Goal: Transaction & Acquisition: Purchase product/service

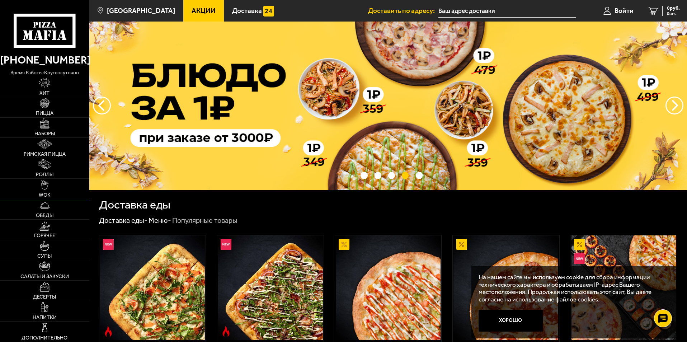
click at [52, 193] on link "WOK" at bounding box center [44, 189] width 89 height 20
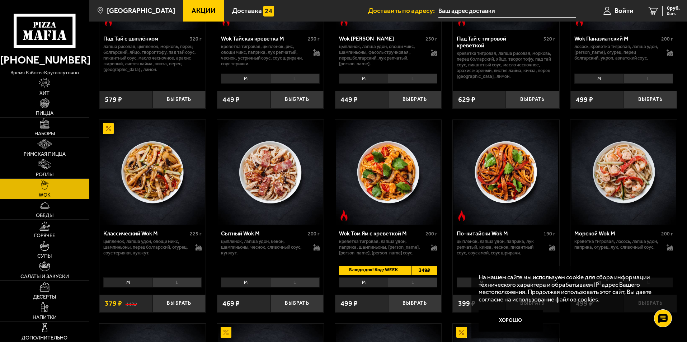
scroll to position [143, 0]
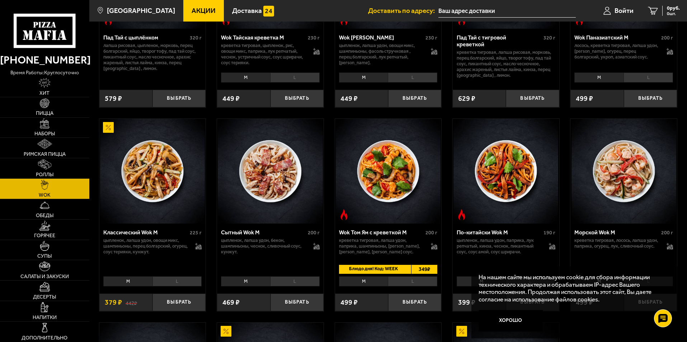
click at [255, 286] on li "M" at bounding box center [245, 281] width 49 height 10
click at [308, 283] on li "L" at bounding box center [294, 281] width 49 height 10
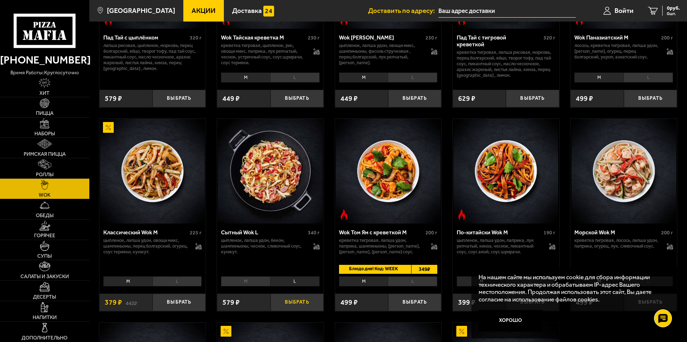
click at [297, 302] on button "Выбрать" at bounding box center [296, 302] width 53 height 18
click at [63, 173] on link "Роллы" at bounding box center [44, 168] width 89 height 20
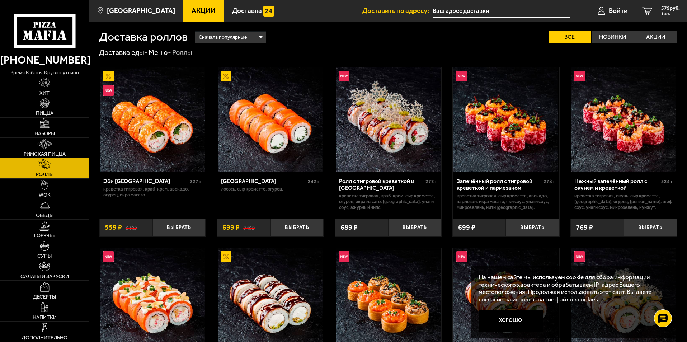
click at [71, 142] on link "Римская пицца" at bounding box center [44, 148] width 89 height 20
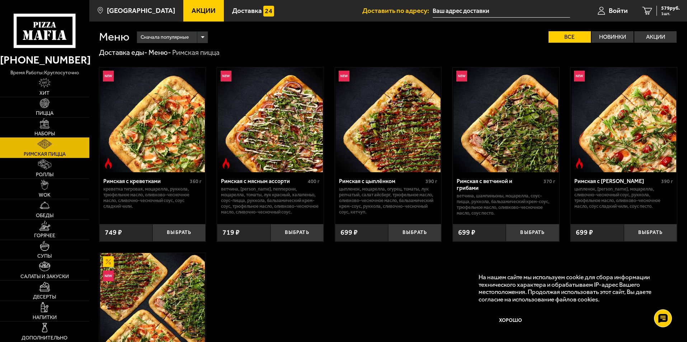
click at [63, 126] on link "Наборы" at bounding box center [44, 128] width 89 height 20
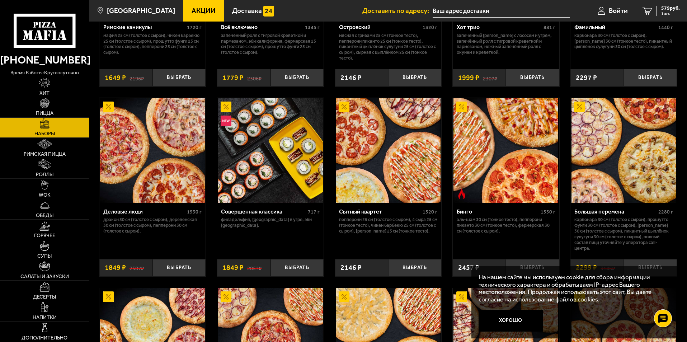
scroll to position [717, 0]
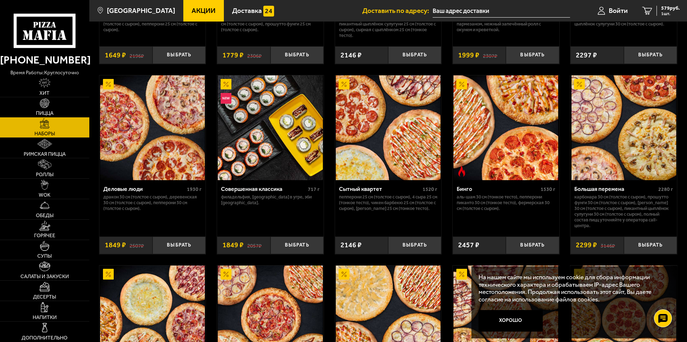
click at [47, 106] on img at bounding box center [45, 103] width 10 height 10
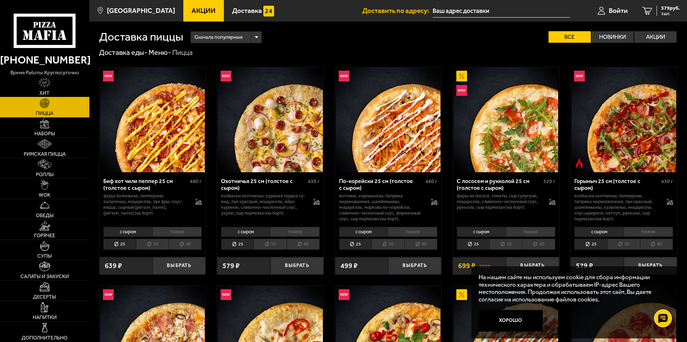
click at [49, 86] on img at bounding box center [45, 83] width 12 height 10
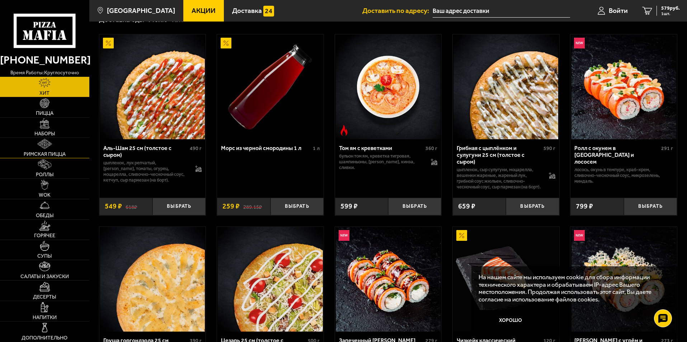
scroll to position [36, 0]
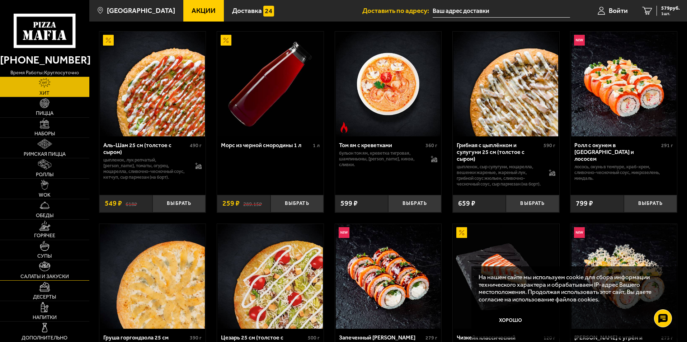
click at [48, 270] on img at bounding box center [44, 266] width 11 height 10
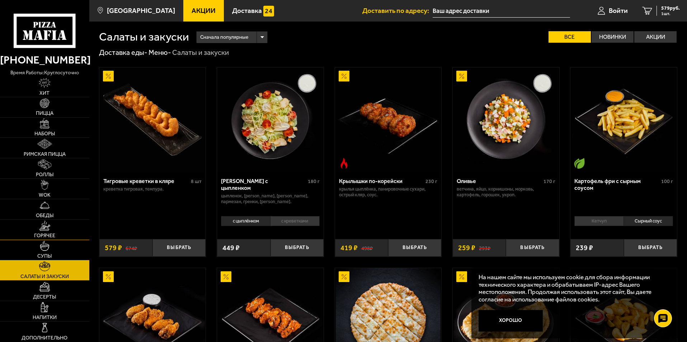
click at [45, 231] on link "Горячее" at bounding box center [44, 229] width 89 height 20
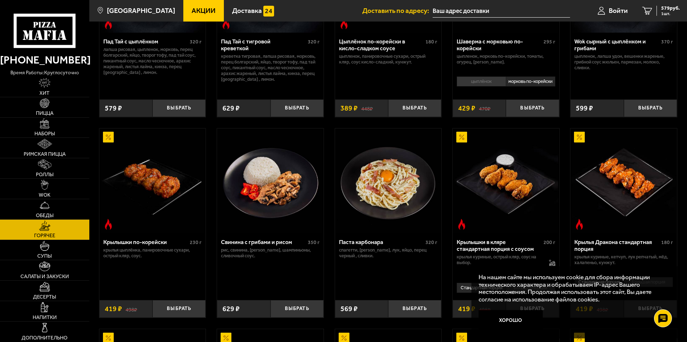
scroll to position [179, 0]
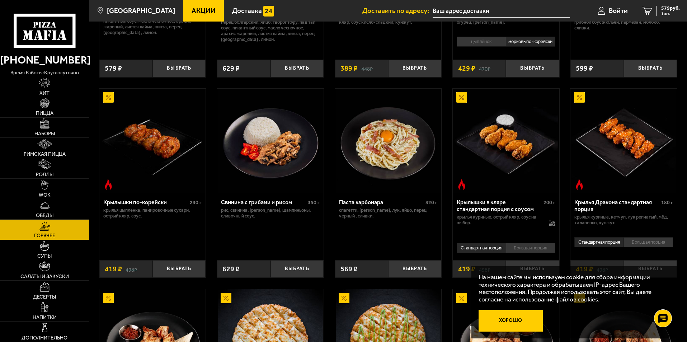
click at [508, 321] on button "Хорошо" at bounding box center [510, 321] width 65 height 22
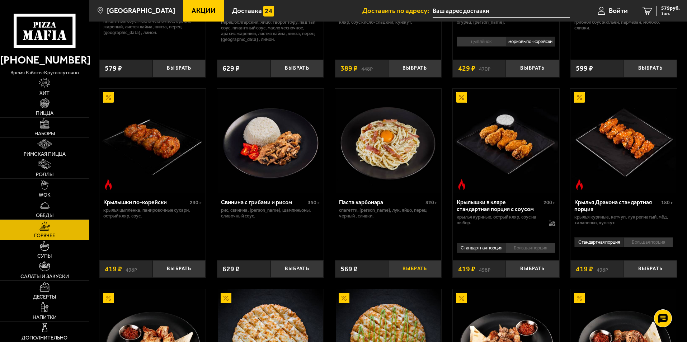
click at [422, 271] on button "Выбрать" at bounding box center [414, 269] width 53 height 18
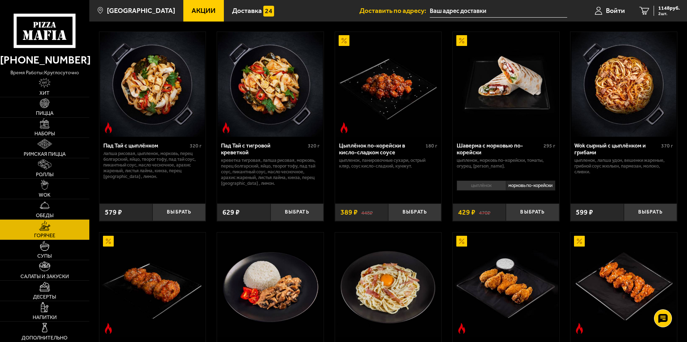
scroll to position [72, 0]
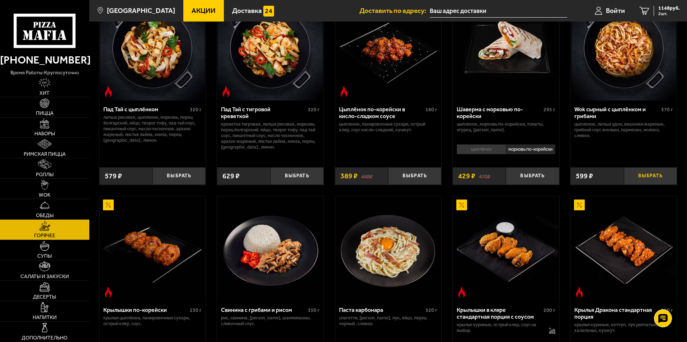
click at [652, 182] on button "Выбрать" at bounding box center [650, 176] width 53 height 18
click at [55, 170] on link "Роллы" at bounding box center [44, 168] width 89 height 20
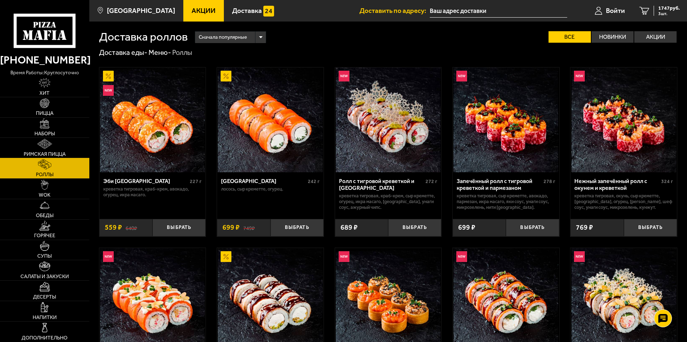
click at [51, 149] on img at bounding box center [44, 144] width 14 height 10
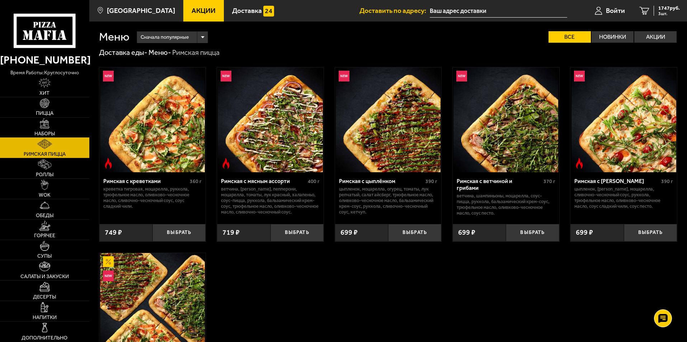
click at [55, 130] on link "Наборы" at bounding box center [44, 128] width 89 height 20
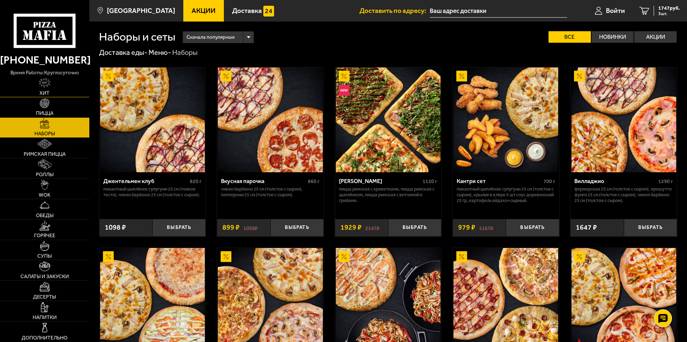
click at [56, 95] on link "Хит" at bounding box center [44, 87] width 89 height 20
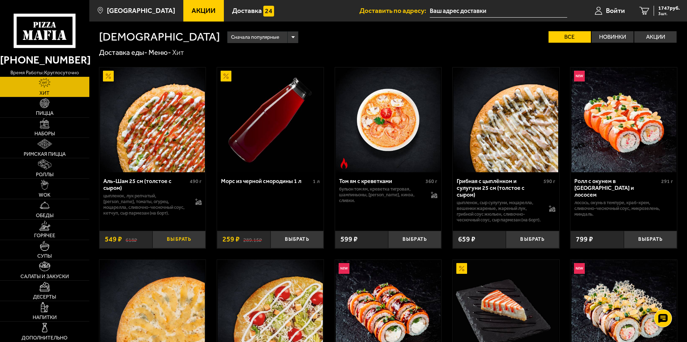
click at [178, 243] on button "Выбрать" at bounding box center [178, 240] width 53 height 18
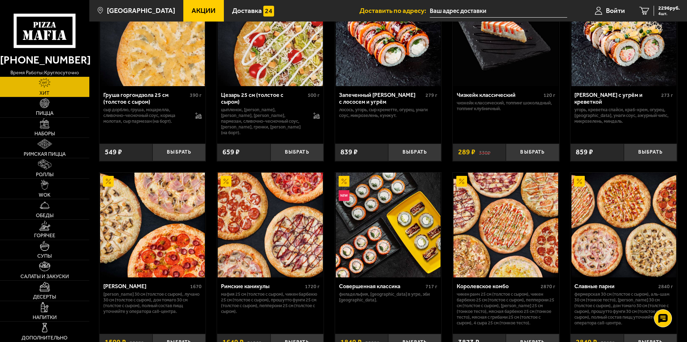
scroll to position [251, 0]
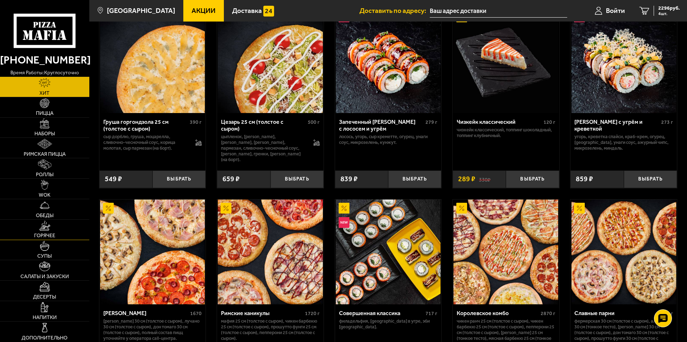
click at [43, 230] on img at bounding box center [44, 226] width 11 height 10
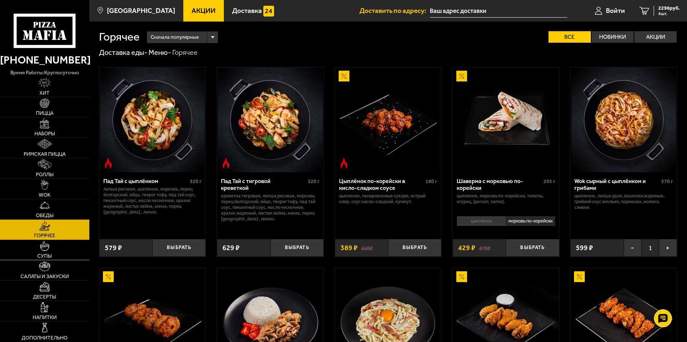
click at [62, 253] on link "Супы" at bounding box center [44, 250] width 89 height 20
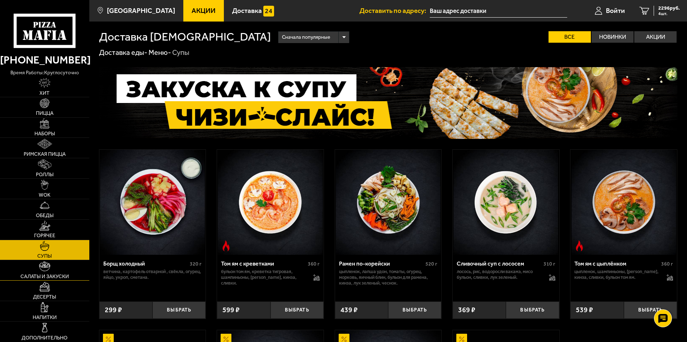
click at [58, 274] on span "Салаты и закуски" at bounding box center [44, 276] width 48 height 5
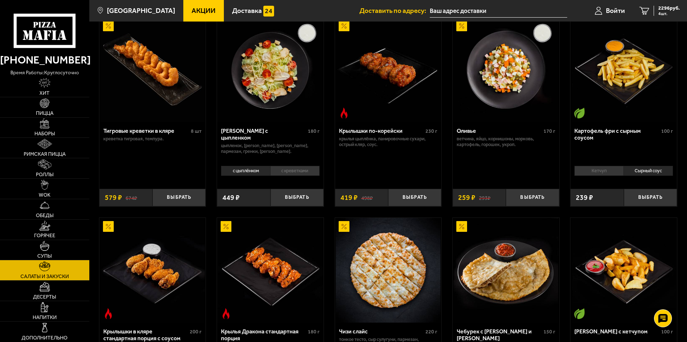
scroll to position [72, 0]
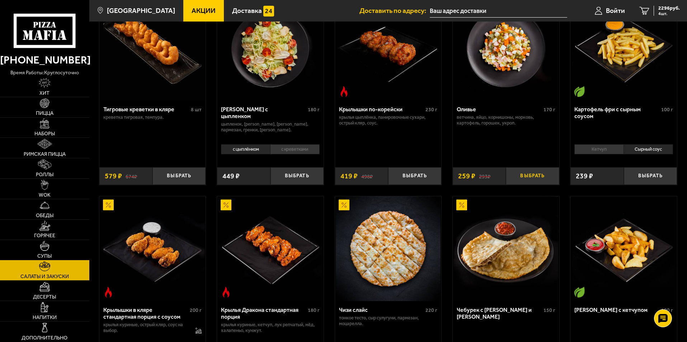
click at [529, 178] on button "Выбрать" at bounding box center [532, 176] width 53 height 18
click at [48, 299] on span "Десерты" at bounding box center [44, 296] width 23 height 5
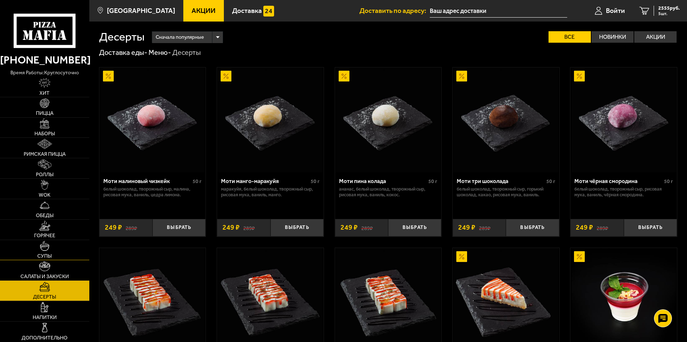
click at [57, 249] on link "Супы" at bounding box center [44, 250] width 89 height 20
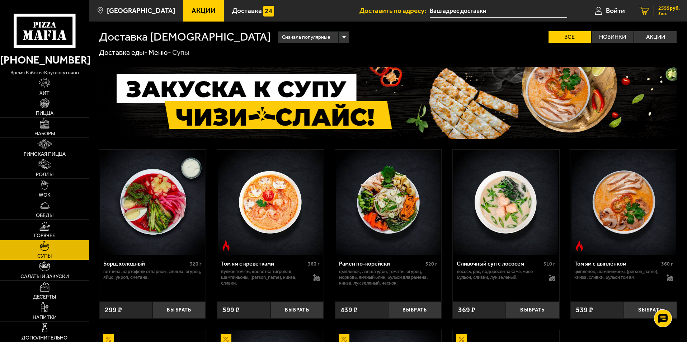
click at [662, 12] on span "5 шт." at bounding box center [669, 13] width 22 height 4
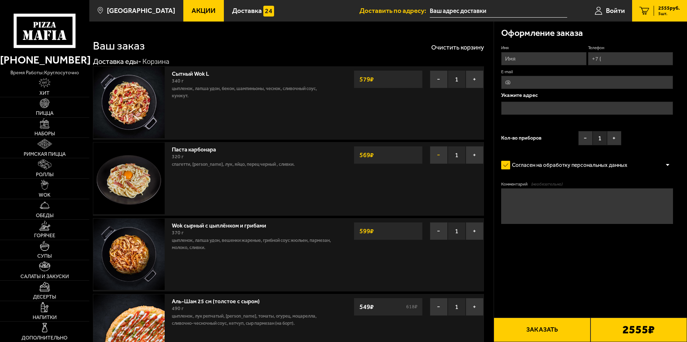
click at [439, 154] on button "−" at bounding box center [439, 155] width 18 height 18
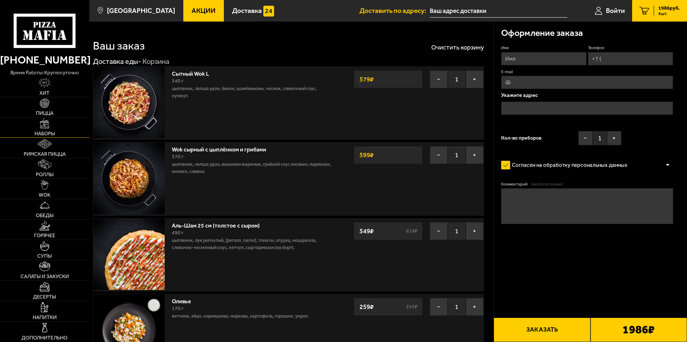
click at [49, 129] on link "Наборы" at bounding box center [44, 128] width 89 height 20
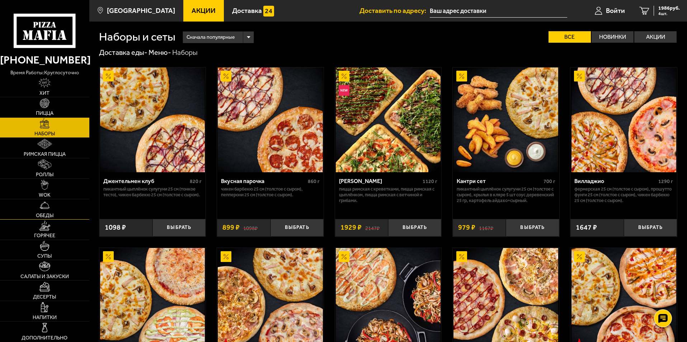
click at [49, 209] on img at bounding box center [45, 205] width 10 height 10
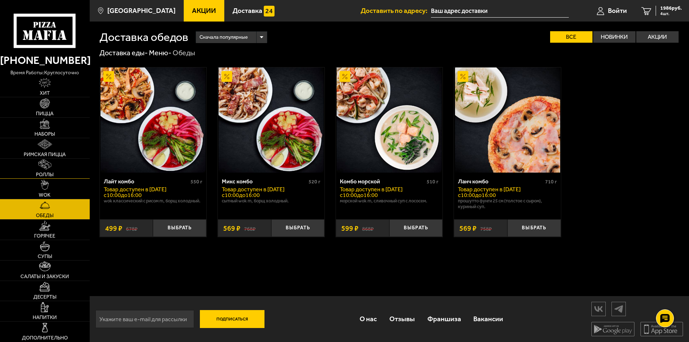
click at [57, 159] on link "Роллы" at bounding box center [45, 169] width 90 height 20
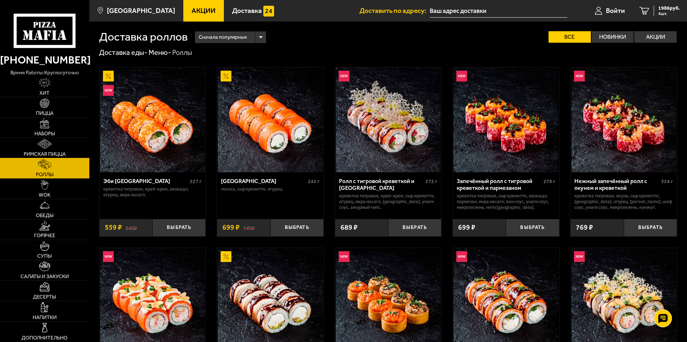
click at [46, 146] on img at bounding box center [44, 144] width 14 height 10
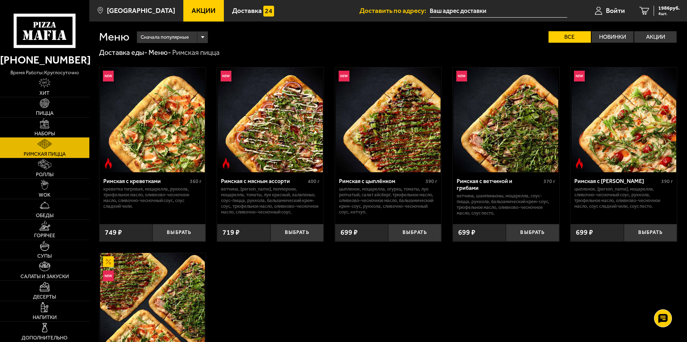
click at [41, 128] on img at bounding box center [45, 123] width 10 height 10
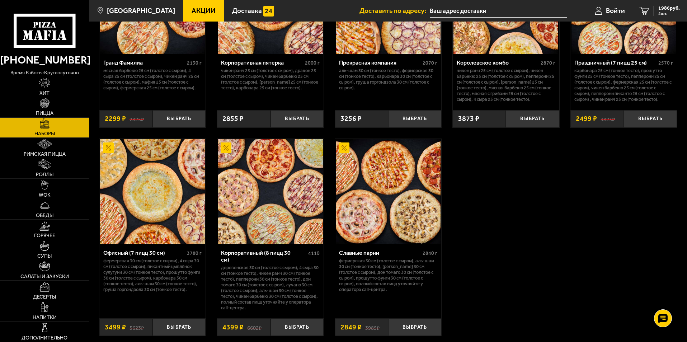
scroll to position [1040, 0]
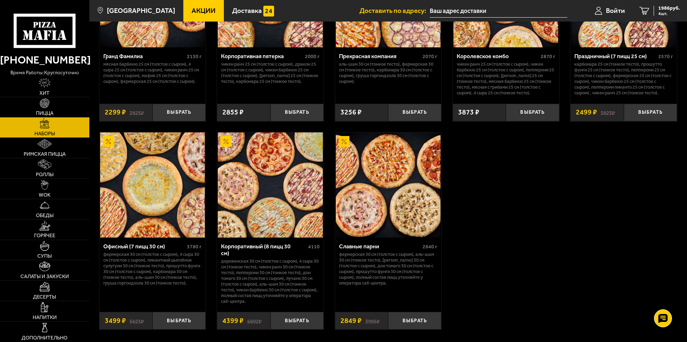
drag, startPoint x: 25, startPoint y: 106, endPoint x: 35, endPoint y: 102, distance: 10.9
click at [25, 106] on link "Пицца" at bounding box center [44, 107] width 89 height 20
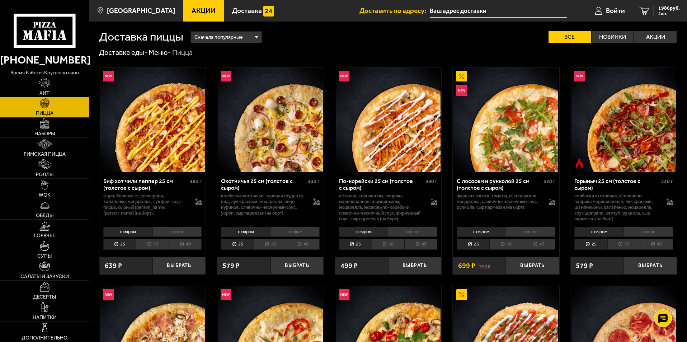
click at [52, 95] on link "Хит" at bounding box center [44, 87] width 89 height 20
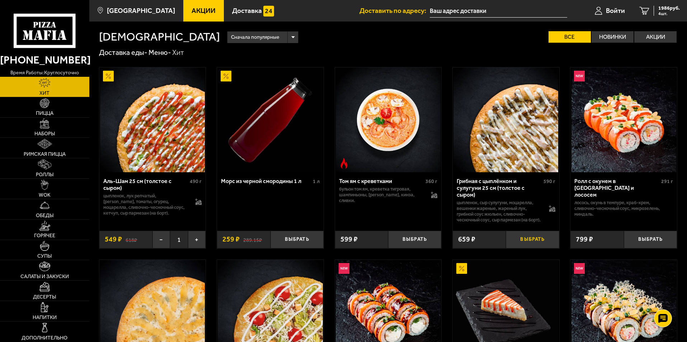
click at [535, 246] on button "Выбрать" at bounding box center [532, 240] width 53 height 18
click at [52, 230] on link "Горячее" at bounding box center [44, 229] width 89 height 20
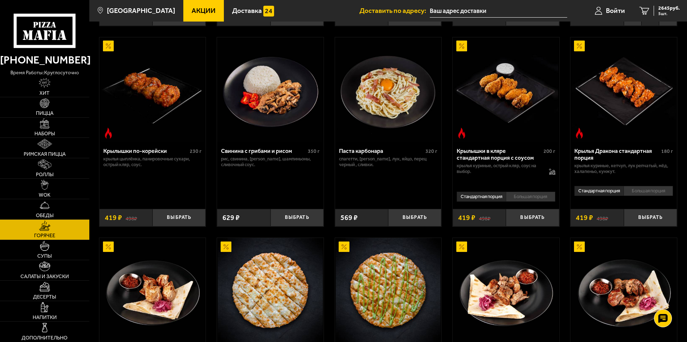
scroll to position [215, 0]
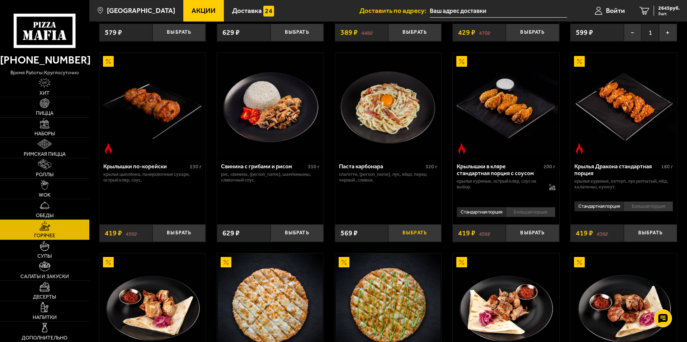
click at [431, 240] on button "Выбрать" at bounding box center [414, 233] width 53 height 18
click at [647, 9] on icon "6" at bounding box center [644, 11] width 10 height 8
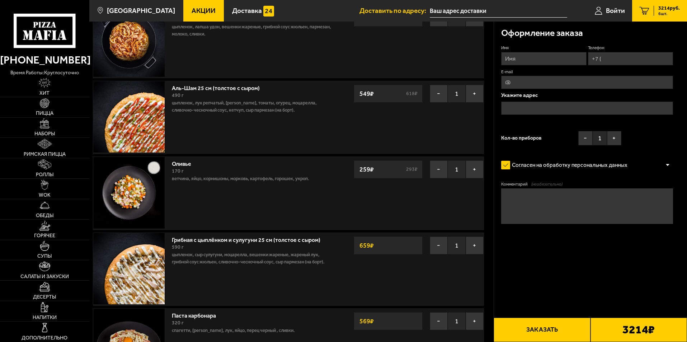
scroll to position [143, 0]
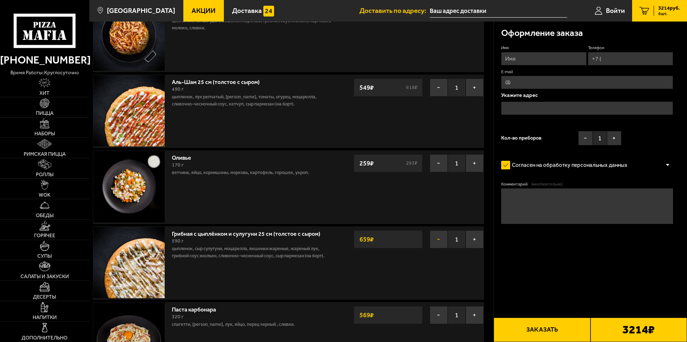
click at [437, 239] on button "−" at bounding box center [439, 239] width 18 height 18
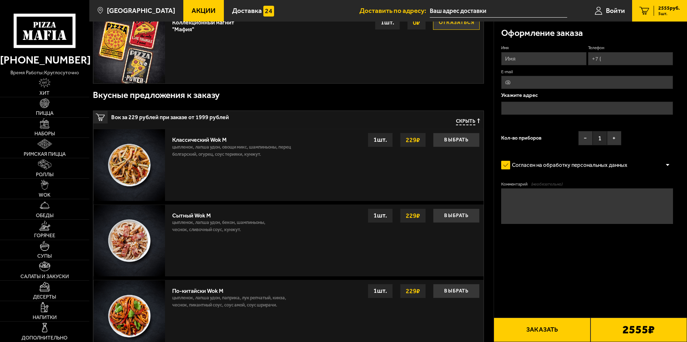
scroll to position [466, 0]
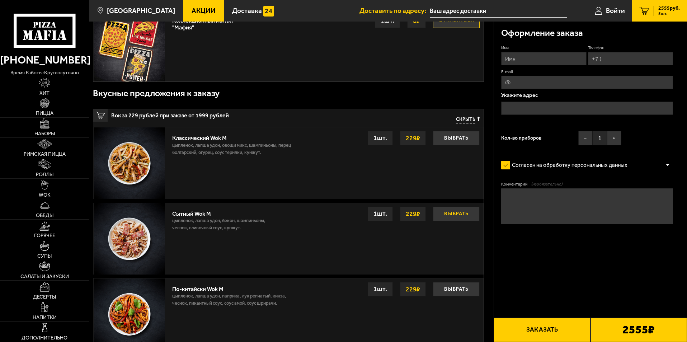
click at [448, 215] on button "Выбрать" at bounding box center [456, 214] width 47 height 14
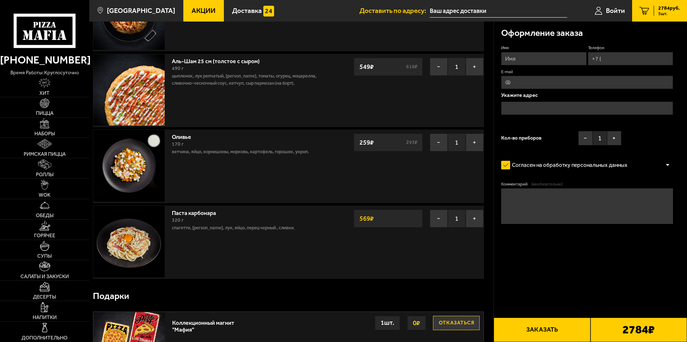
scroll to position [161, 0]
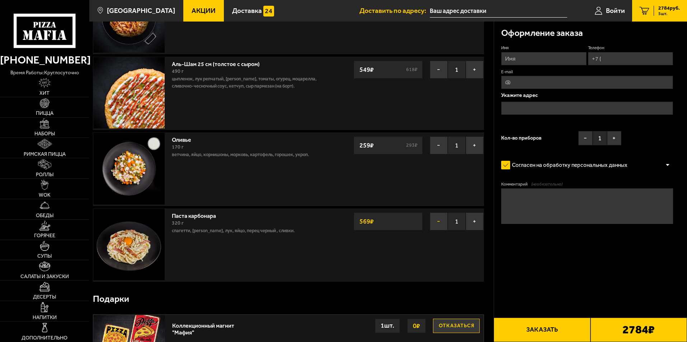
click at [440, 223] on button "−" at bounding box center [439, 221] width 18 height 18
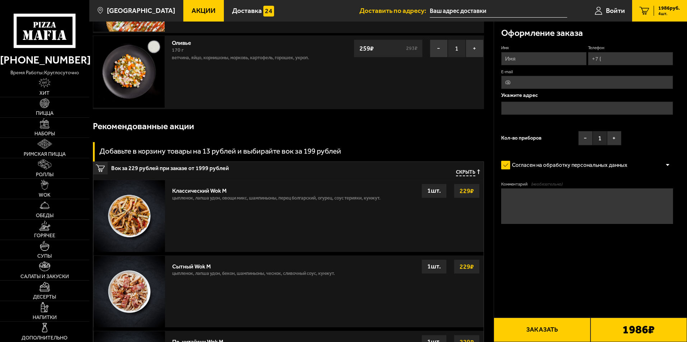
scroll to position [305, 0]
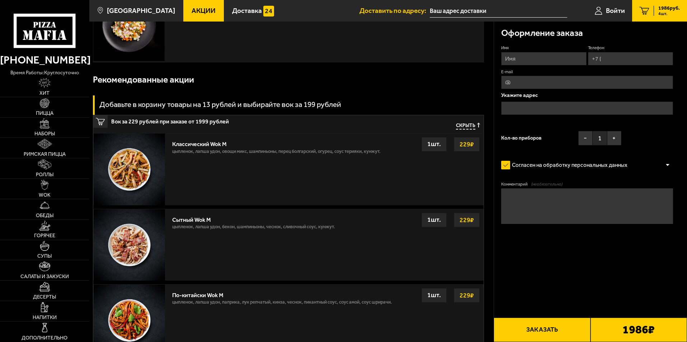
click at [408, 233] on div "Сытный Wok M цыпленок, лапша удон, бекон, шампиньоны, чеснок, сливочный соус, к…" at bounding box center [326, 244] width 315 height 71
click at [461, 219] on strong "229 ₽" at bounding box center [467, 220] width 18 height 14
click at [264, 230] on p "цыпленок, лапша удон, бекон, шампиньоны, чеснок, сливочный соус, кунжут." at bounding box center [253, 228] width 163 height 11
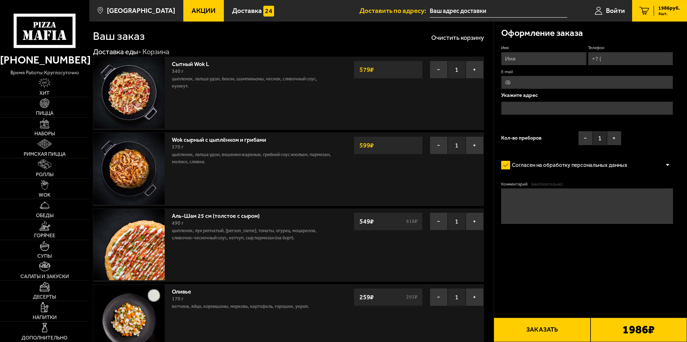
scroll to position [0, 0]
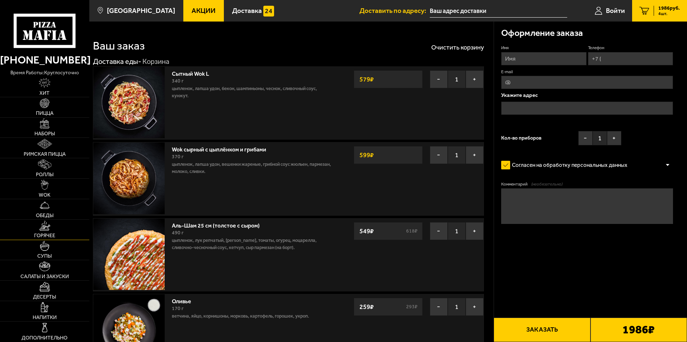
click at [53, 231] on link "Горячее" at bounding box center [44, 229] width 89 height 20
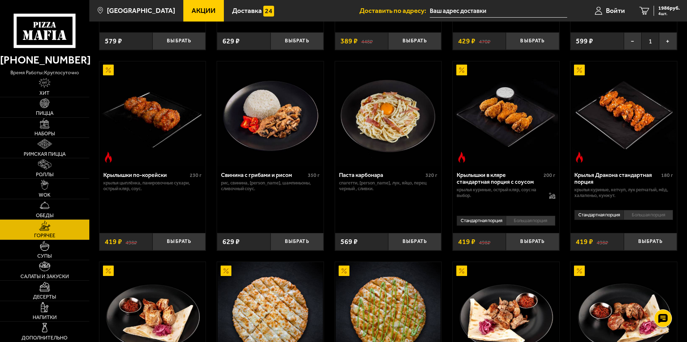
scroll to position [215, 0]
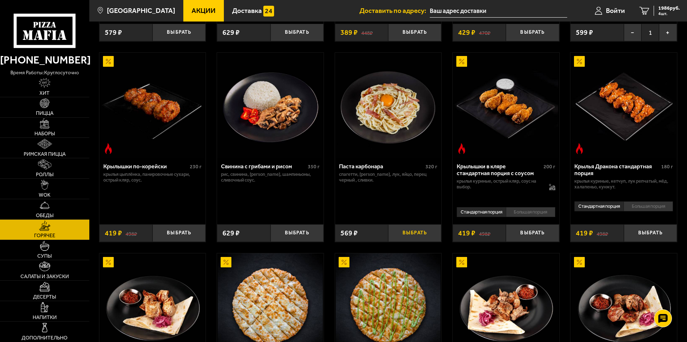
click at [417, 232] on button "Выбрать" at bounding box center [414, 233] width 53 height 18
click at [640, 6] on link "5 2555 руб. 5 шт." at bounding box center [659, 11] width 55 height 22
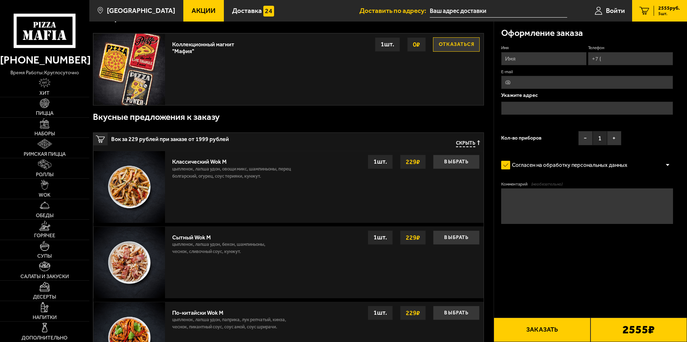
scroll to position [538, 0]
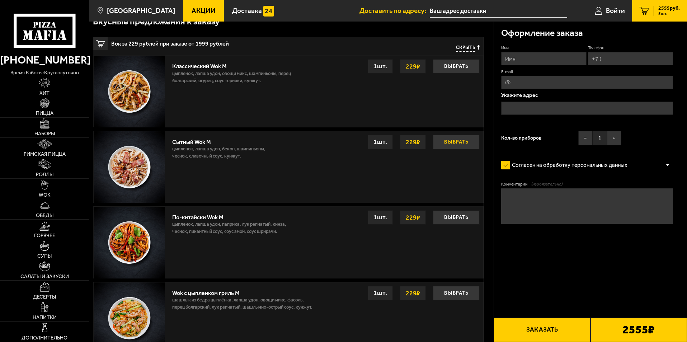
click at [462, 144] on button "Выбрать" at bounding box center [456, 142] width 47 height 14
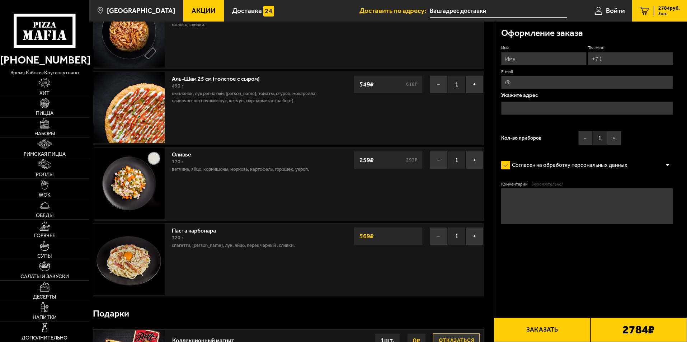
scroll to position [179, 0]
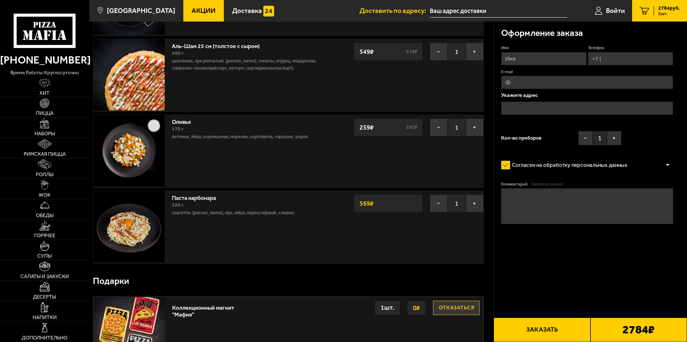
click at [544, 58] on input "Имя" at bounding box center [543, 58] width 85 height 13
type input "[PERSON_NAME]"
click at [606, 61] on input "Телефон" at bounding box center [630, 58] width 85 height 13
type input "[PHONE_NUMBER]"
click at [660, 45] on span "Применить скидку" at bounding box center [648, 48] width 36 height 6
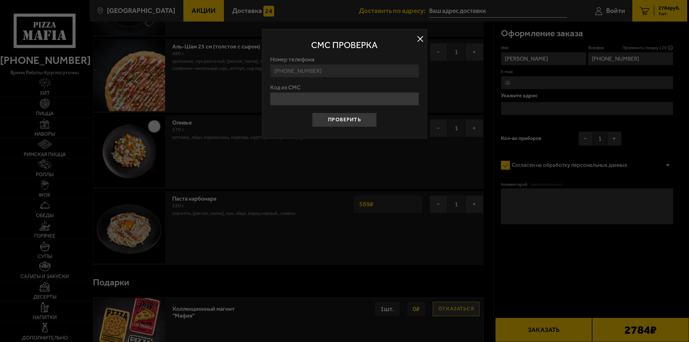
click at [334, 99] on input "Код из СМС" at bounding box center [344, 98] width 148 height 13
type input "760666"
click at [351, 120] on button "Проверить" at bounding box center [344, 120] width 65 height 14
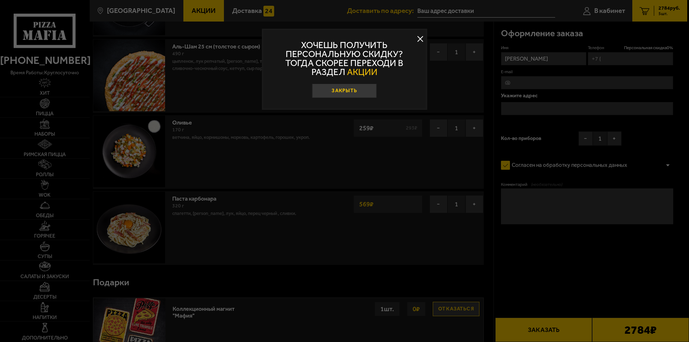
click at [363, 92] on button "Закрыть" at bounding box center [344, 91] width 65 height 14
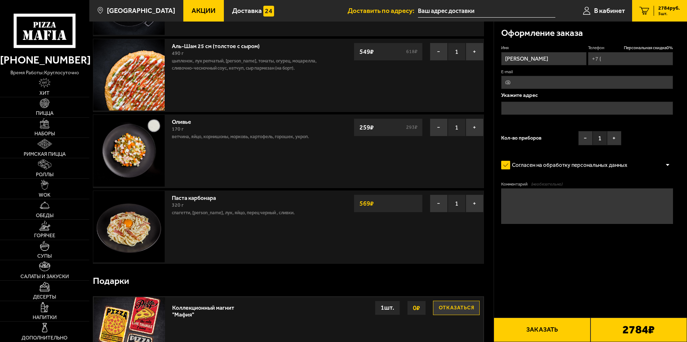
click at [602, 56] on input "Телефон Персональная скидка 0 %" at bounding box center [630, 58] width 85 height 13
type input "[PHONE_NUMBER]"
click at [600, 80] on input "E-mail" at bounding box center [587, 82] width 172 height 13
click at [577, 106] on input "text" at bounding box center [587, 107] width 172 height 13
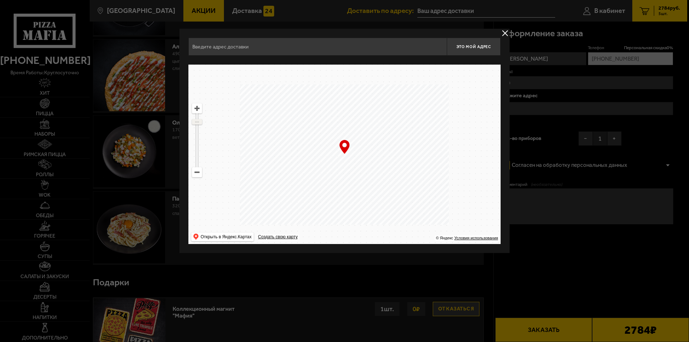
click at [199, 121] on ymaps at bounding box center [196, 121] width 9 height 5
drag, startPoint x: 195, startPoint y: 123, endPoint x: 193, endPoint y: 130, distance: 7.1
click at [193, 128] on ymaps at bounding box center [196, 125] width 9 height 5
drag, startPoint x: 355, startPoint y: 155, endPoint x: 279, endPoint y: 111, distance: 87.9
click at [281, 112] on ymaps at bounding box center [344, 154] width 312 height 179
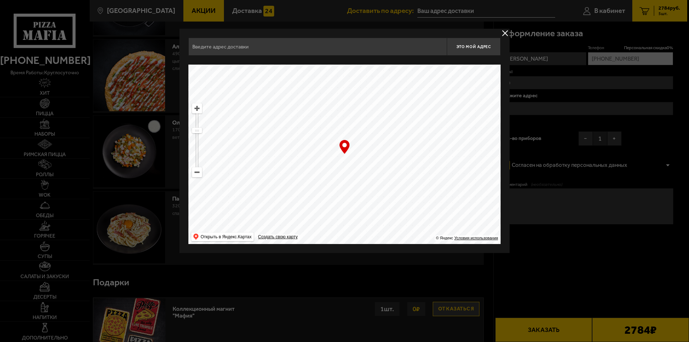
drag, startPoint x: 337, startPoint y: 133, endPoint x: 312, endPoint y: 126, distance: 26.2
click at [316, 129] on ymaps at bounding box center [344, 154] width 312 height 179
drag, startPoint x: 349, startPoint y: 154, endPoint x: 376, endPoint y: 194, distance: 48.5
click at [376, 198] on div "… © Яндекс Условия использования Открыть в Яндекс.Картах Создать свою карту" at bounding box center [344, 154] width 312 height 179
drag, startPoint x: 373, startPoint y: 178, endPoint x: 392, endPoint y: 222, distance: 48.7
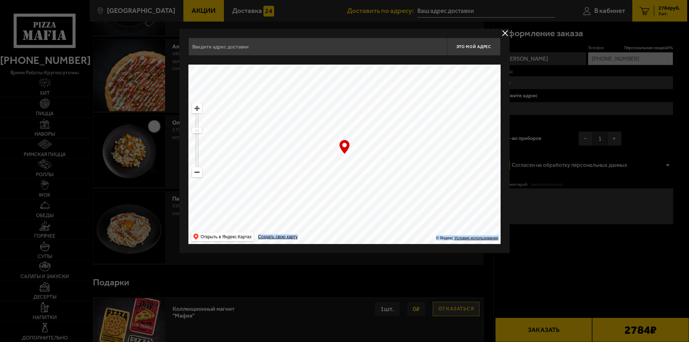
click at [392, 222] on ymaps at bounding box center [344, 154] width 312 height 179
drag, startPoint x: 406, startPoint y: 208, endPoint x: 391, endPoint y: 108, distance: 100.9
click at [391, 108] on ymaps at bounding box center [344, 154] width 312 height 179
drag, startPoint x: 389, startPoint y: 164, endPoint x: 412, endPoint y: 114, distance: 55.0
click at [411, 114] on ymaps at bounding box center [344, 154] width 312 height 179
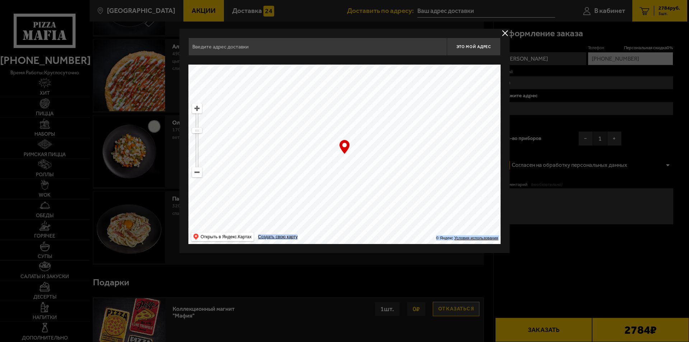
click at [377, 174] on ymaps at bounding box center [344, 154] width 312 height 179
click at [386, 151] on ymaps at bounding box center [344, 154] width 312 height 179
drag, startPoint x: 386, startPoint y: 151, endPoint x: 364, endPoint y: 150, distance: 21.9
click at [386, 151] on ymaps at bounding box center [344, 154] width 312 height 179
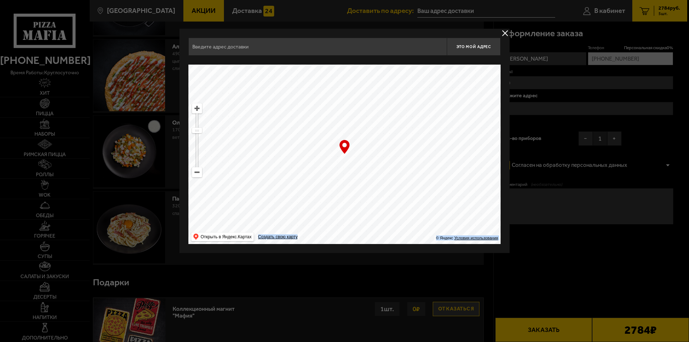
drag, startPoint x: 364, startPoint y: 150, endPoint x: 358, endPoint y: 150, distance: 5.7
click at [358, 150] on ymaps at bounding box center [344, 154] width 312 height 179
click at [199, 111] on ymaps at bounding box center [196, 108] width 9 height 9
click at [198, 110] on ymaps at bounding box center [196, 108] width 9 height 9
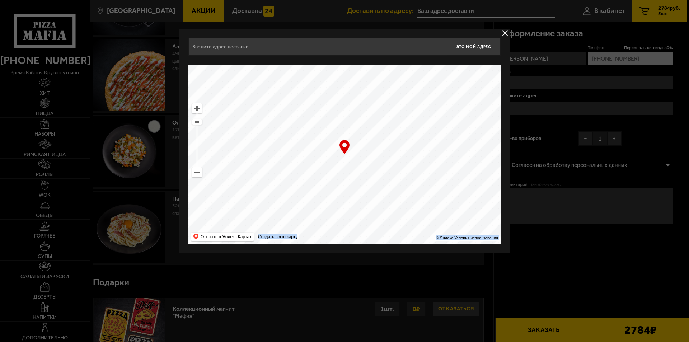
click at [198, 110] on ymaps at bounding box center [196, 108] width 9 height 9
drag, startPoint x: 439, startPoint y: 130, endPoint x: 301, endPoint y: 174, distance: 145.4
click at [301, 174] on ymaps at bounding box center [344, 154] width 312 height 179
type input "[STREET_ADDRESS]"
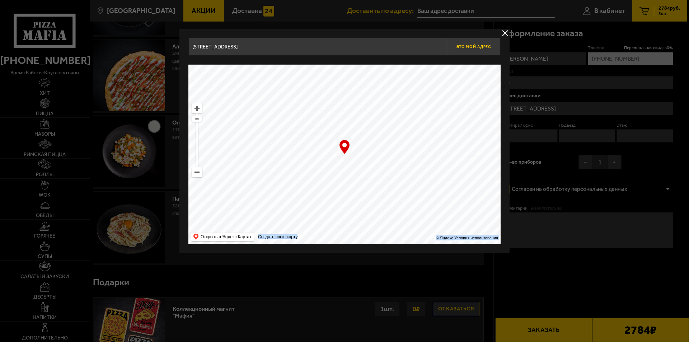
click at [464, 48] on span "Это мой адрес" at bounding box center [473, 46] width 34 height 5
type input "[STREET_ADDRESS]"
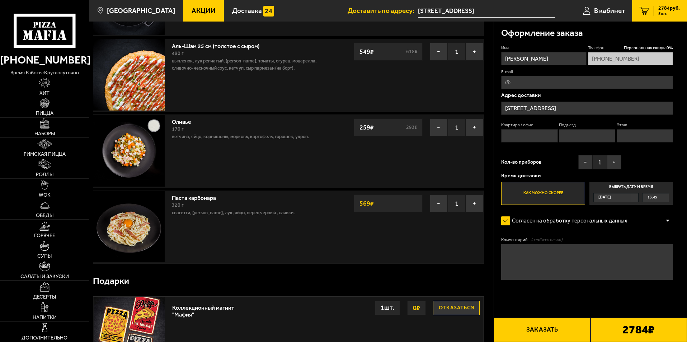
click at [538, 191] on label "Как можно скорее" at bounding box center [543, 193] width 84 height 23
click at [0, 0] on input "Как можно скорее" at bounding box center [0, 0] width 0 height 0
click at [619, 163] on button "+" at bounding box center [614, 162] width 14 height 14
drag, startPoint x: 546, startPoint y: 137, endPoint x: 537, endPoint y: 141, distance: 9.7
click at [540, 136] on input "Квартира / офис" at bounding box center [529, 135] width 56 height 13
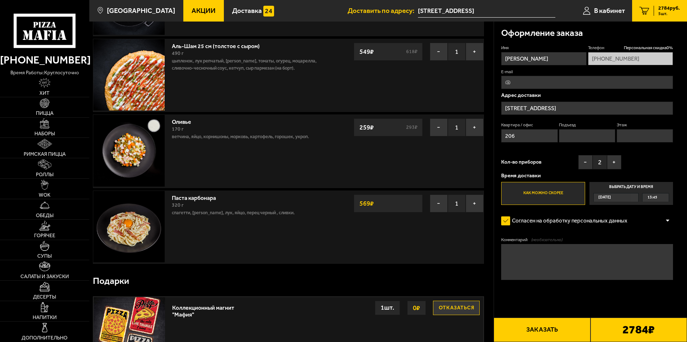
type input "206"
type input "4"
type input "1"
click at [536, 157] on div "Кол-во приборов − 2 +" at bounding box center [561, 164] width 120 height 18
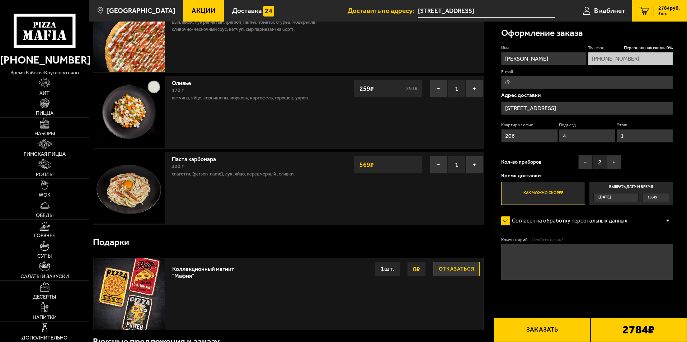
scroll to position [359, 0]
